Goal: Task Accomplishment & Management: Use online tool/utility

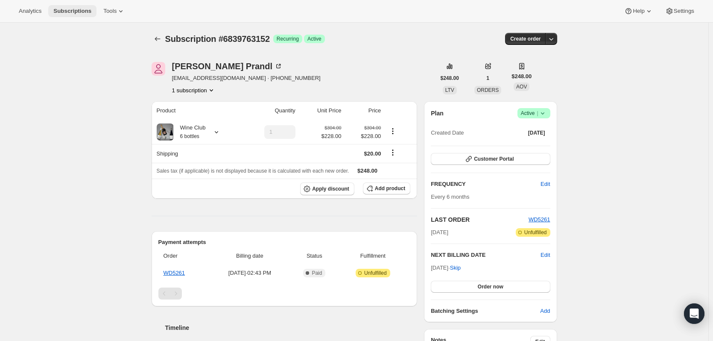
click at [61, 9] on span "Subscriptions" at bounding box center [72, 11] width 38 height 7
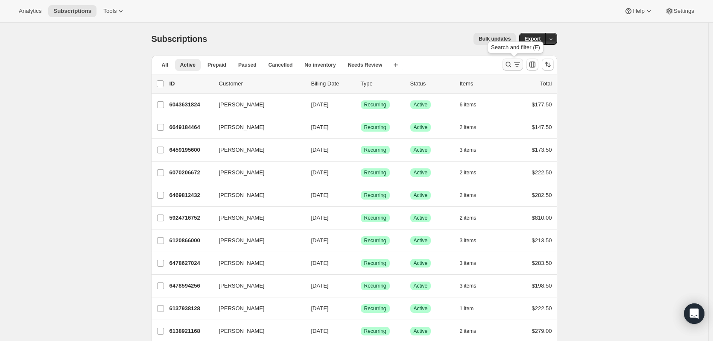
click at [512, 66] on icon "Search and filter results" at bounding box center [508, 64] width 9 height 9
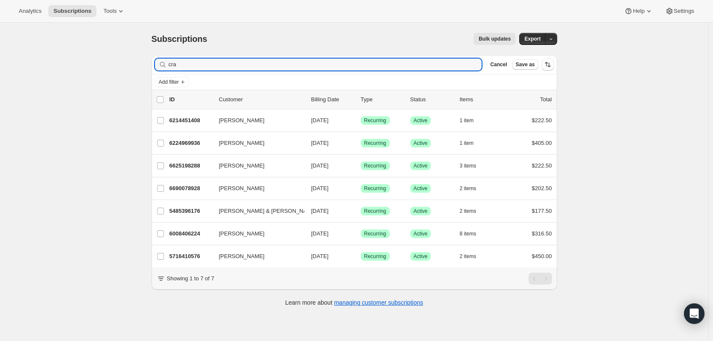
drag, startPoint x: 192, startPoint y: 65, endPoint x: 137, endPoint y: 67, distance: 55.6
click at [137, 67] on div "Subscriptions. This page is ready Subscriptions Bulk updates More actions Bulk …" at bounding box center [354, 193] width 708 height 341
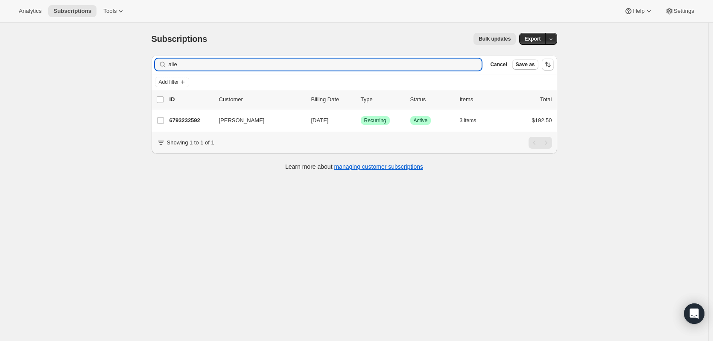
drag, startPoint x: 182, startPoint y: 68, endPoint x: 167, endPoint y: 64, distance: 16.0
click at [167, 64] on div "alle Clear" at bounding box center [318, 65] width 327 height 12
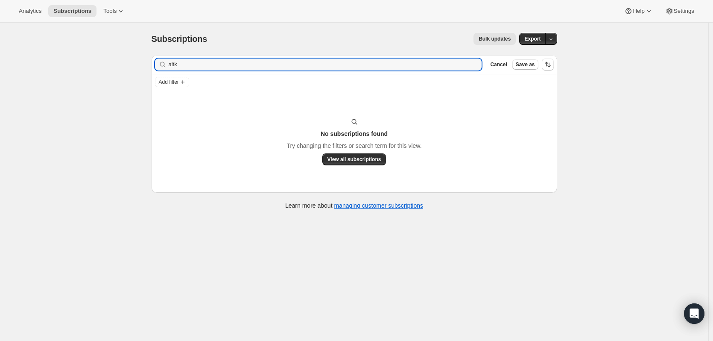
type input "aitk"
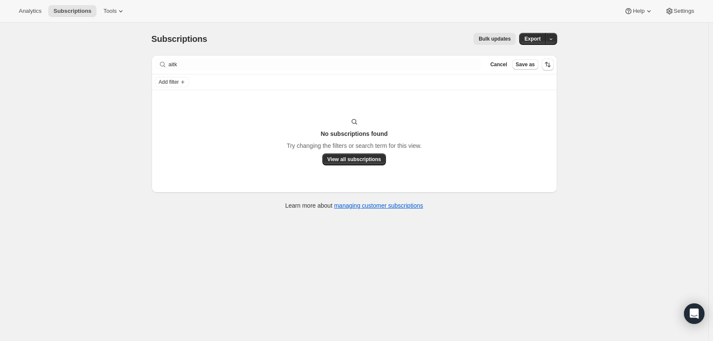
click at [31, 18] on div "Analytics Subscriptions Tools Help Settings" at bounding box center [356, 11] width 713 height 23
click at [31, 12] on span "Analytics" at bounding box center [30, 11] width 23 height 7
